Goal: Transaction & Acquisition: Book appointment/travel/reservation

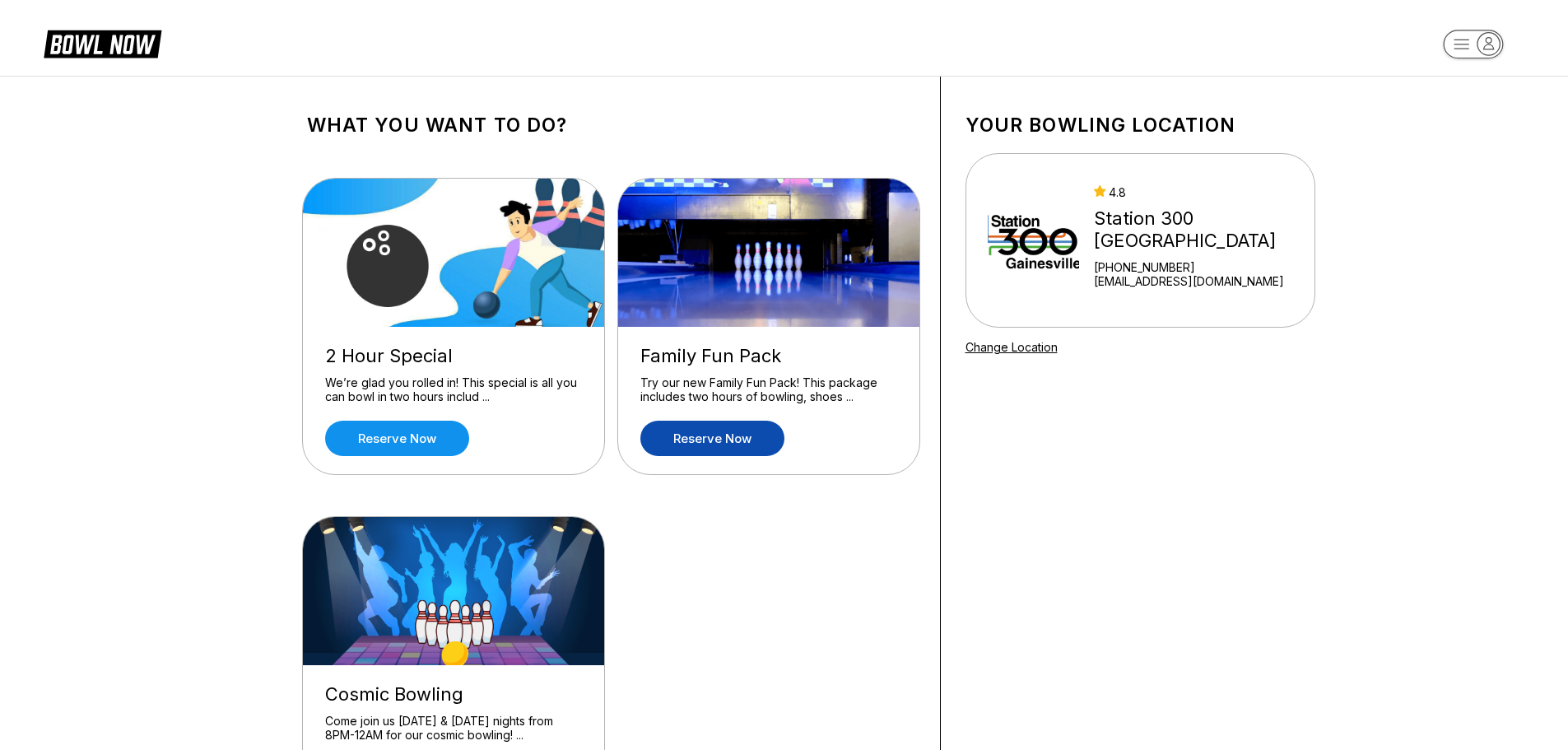
click at [725, 440] on link "Reserve now" at bounding box center [712, 438] width 144 height 36
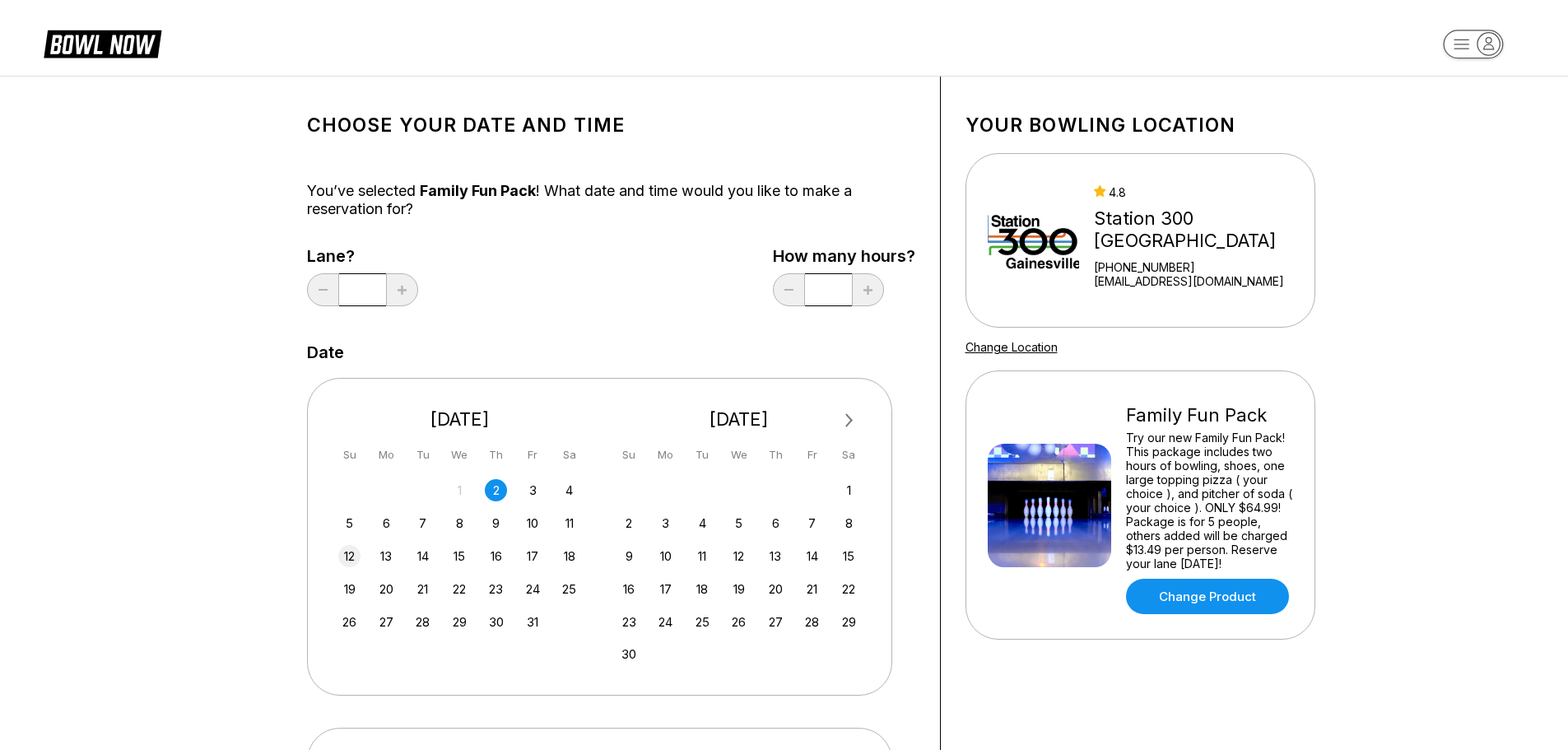
click at [347, 558] on div "12" at bounding box center [349, 557] width 23 height 23
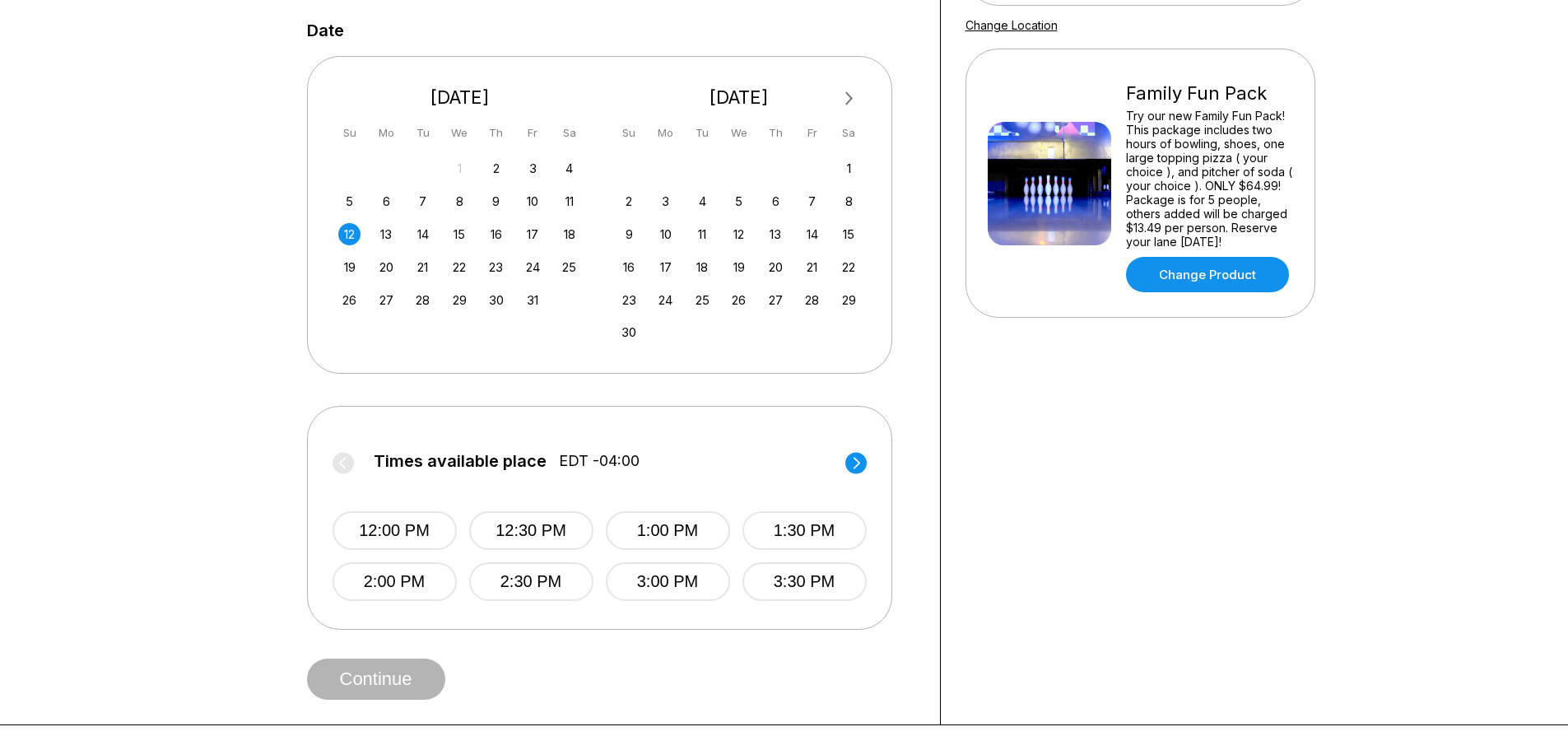
scroll to position [370, 0]
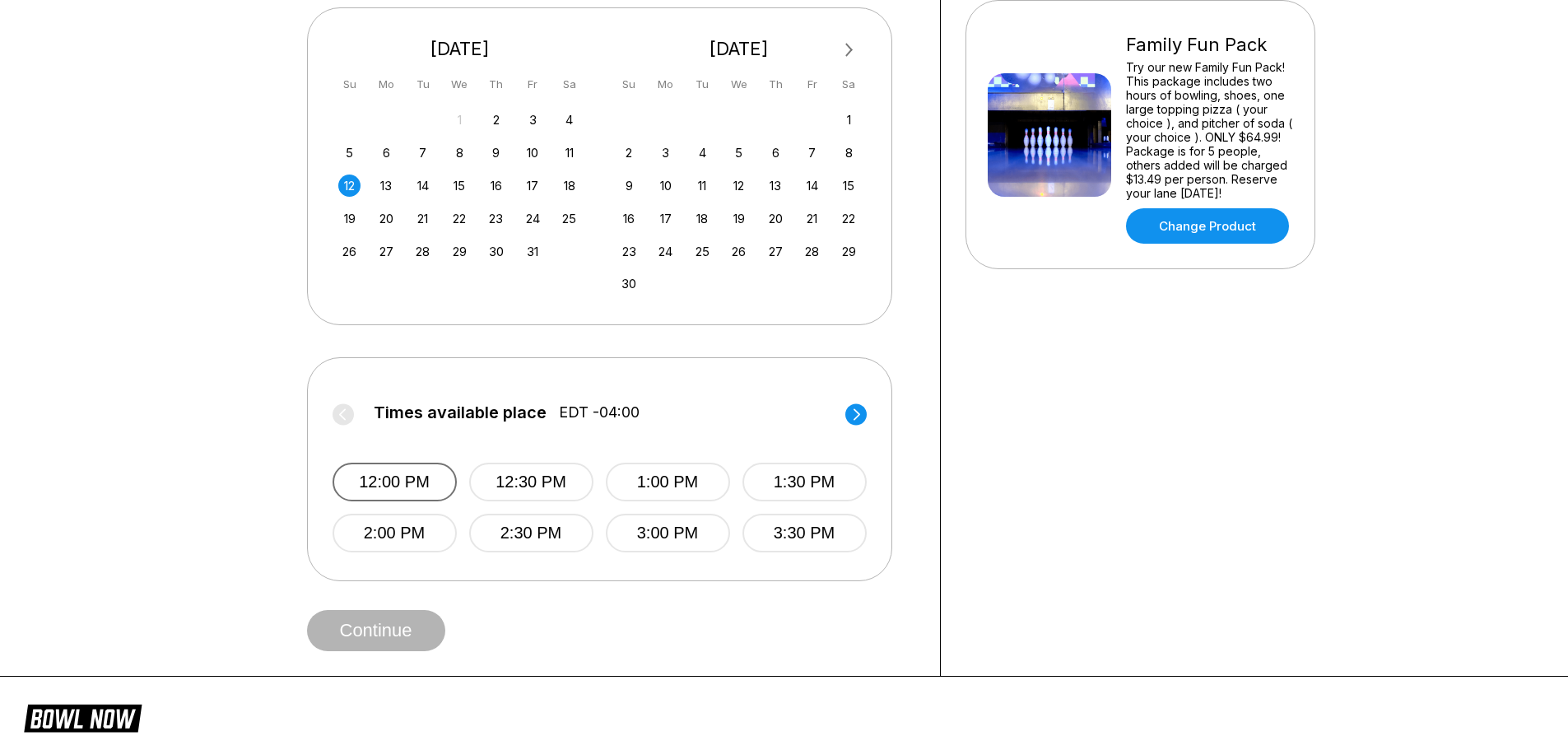
click at [407, 479] on button "12:00 PM" at bounding box center [394, 482] width 124 height 39
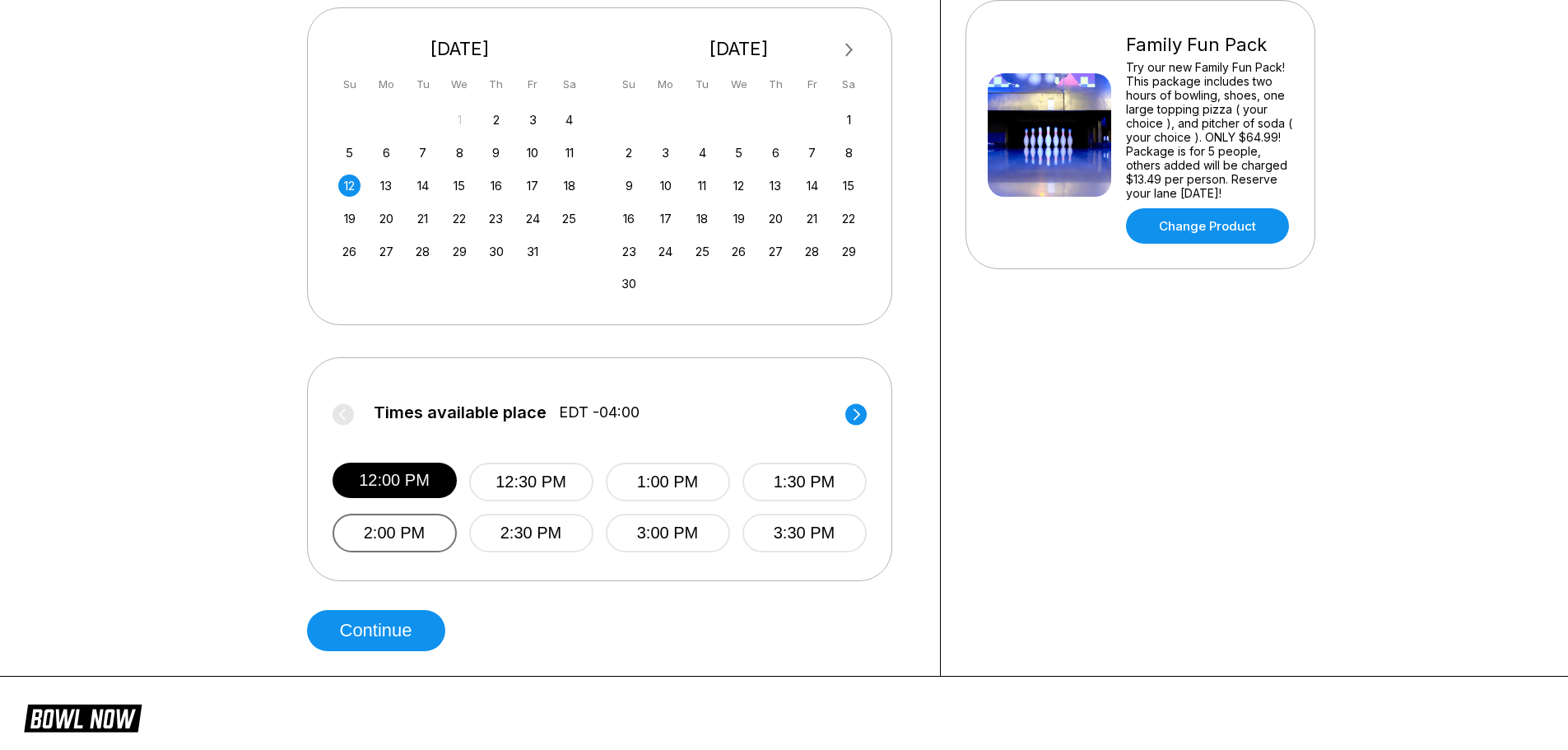
click at [414, 541] on button "2:00 PM" at bounding box center [394, 533] width 124 height 39
click at [406, 473] on button "12:00 PM" at bounding box center [394, 482] width 124 height 39
click at [388, 638] on button "Continue" at bounding box center [376, 630] width 139 height 41
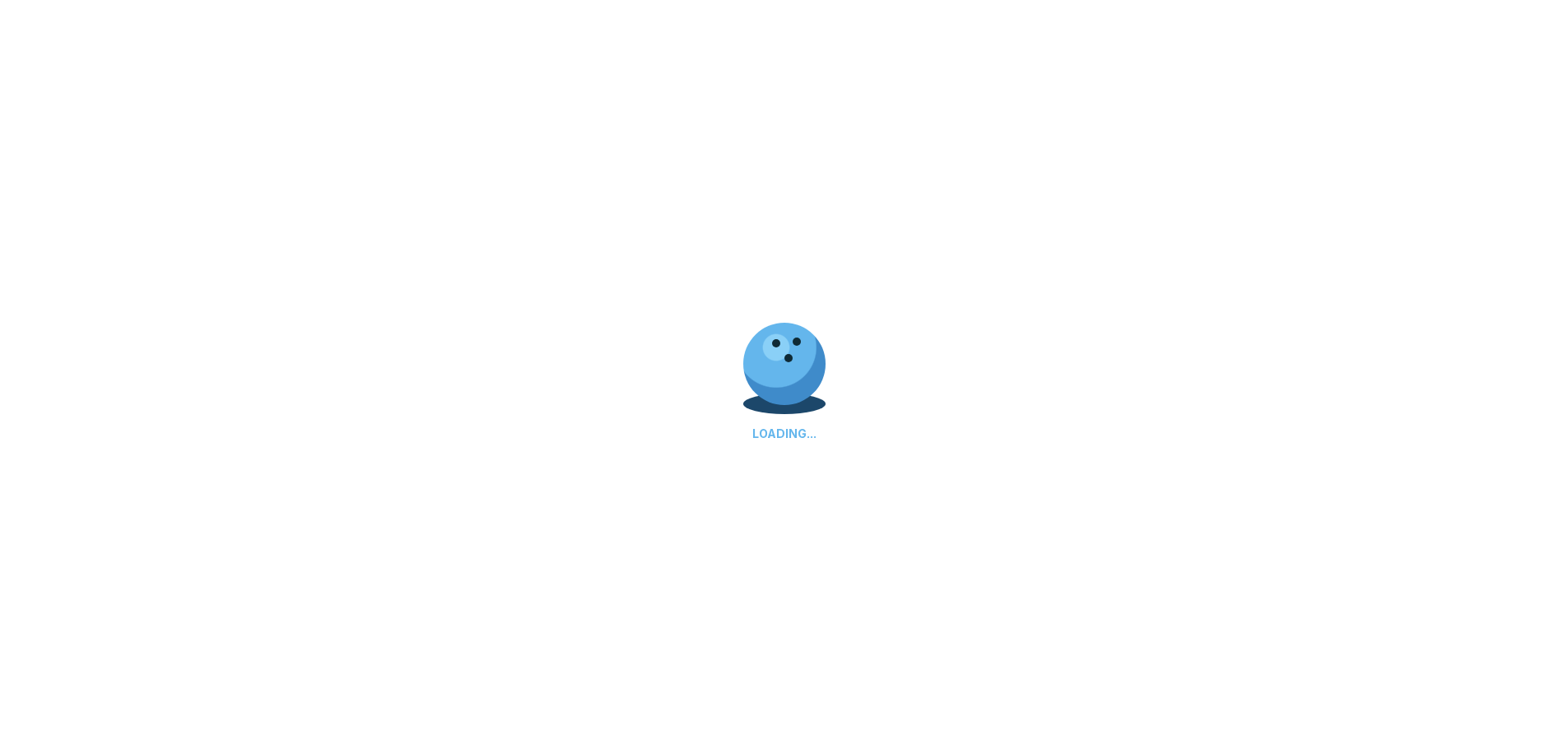
select select "**"
